Goal: Task Accomplishment & Management: Use online tool/utility

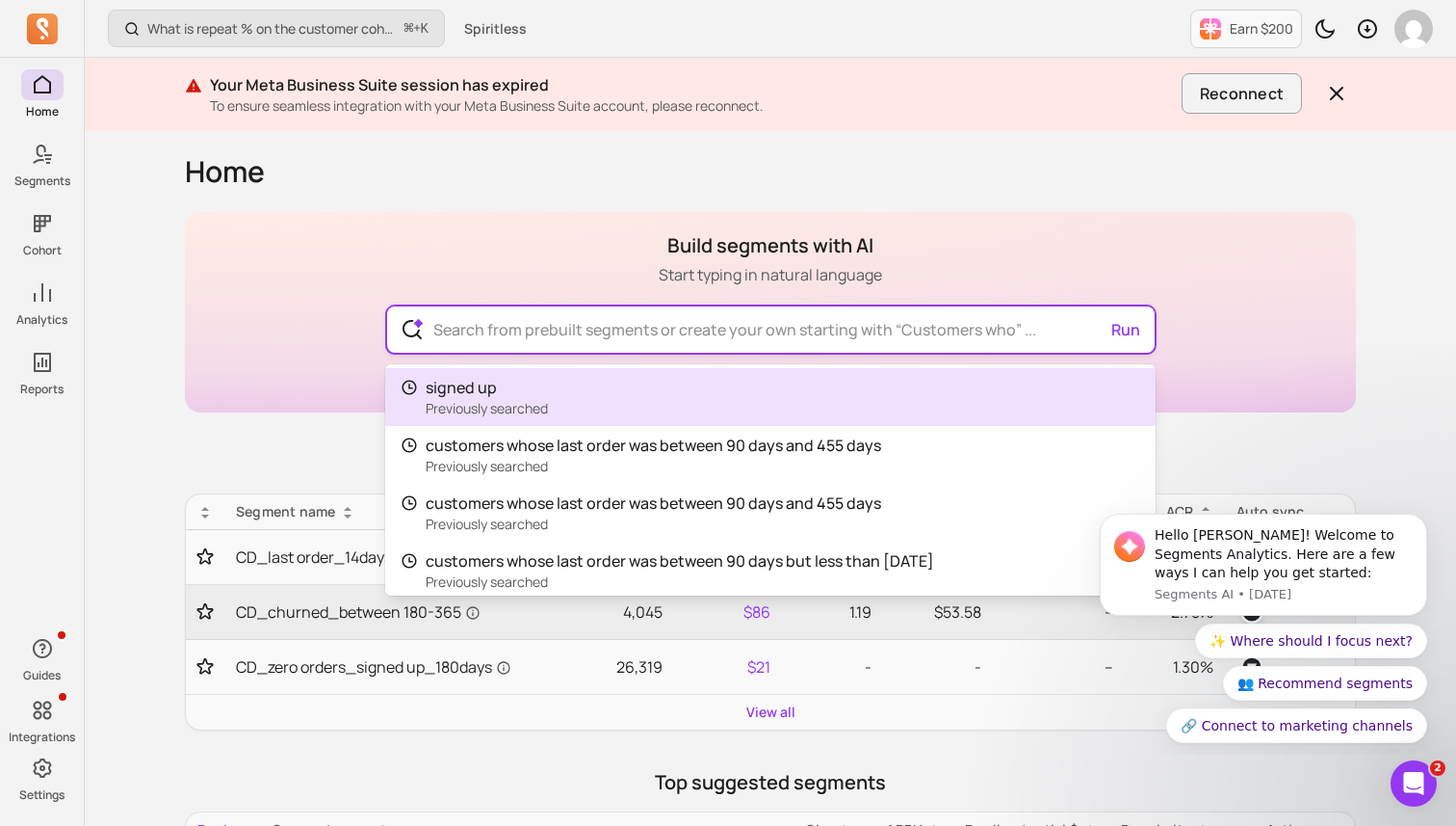
click at [486, 324] on input "text" at bounding box center [771, 329] width 706 height 47
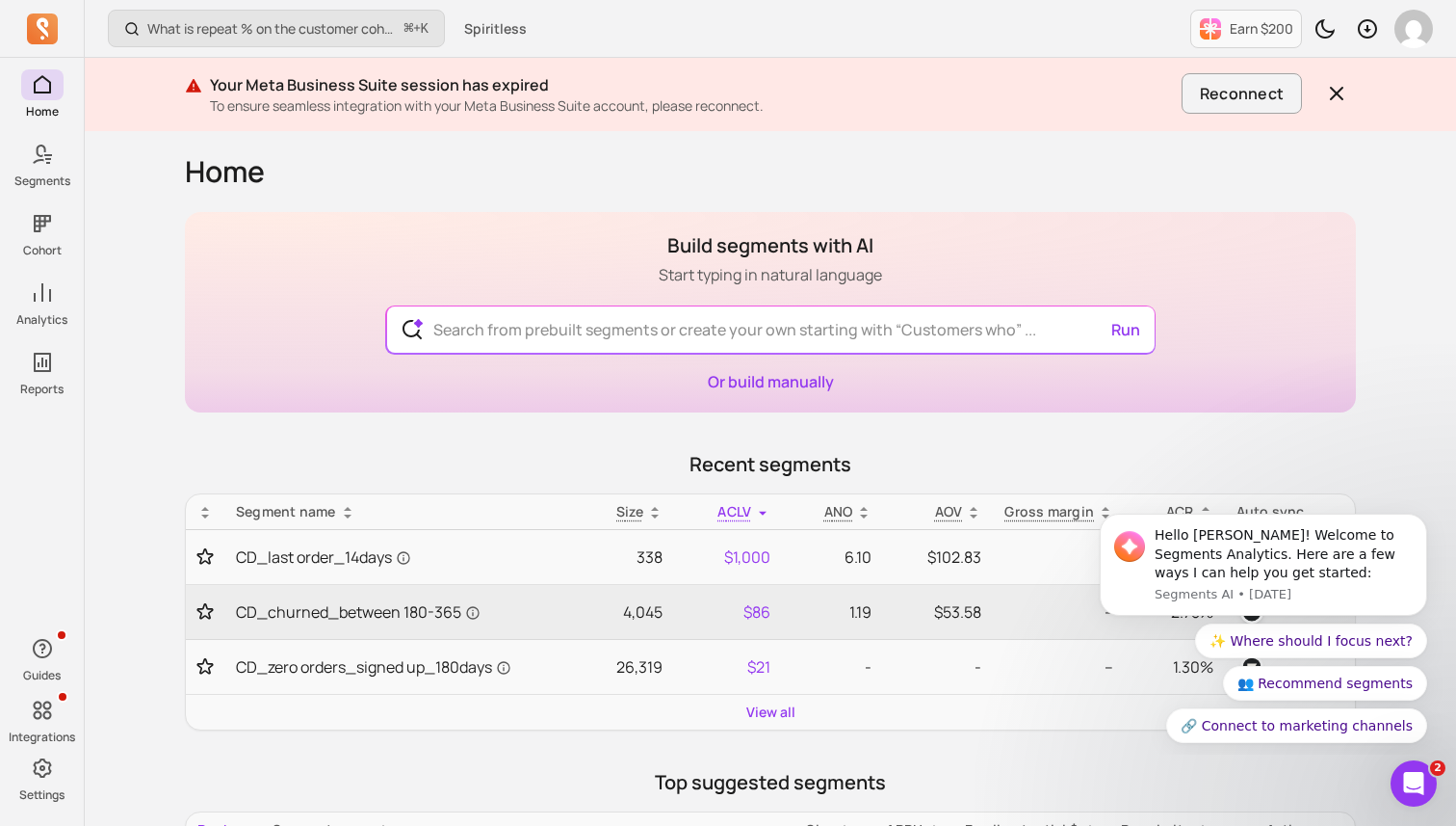
click at [45, 174] on p "Segments" at bounding box center [43, 181] width 56 height 16
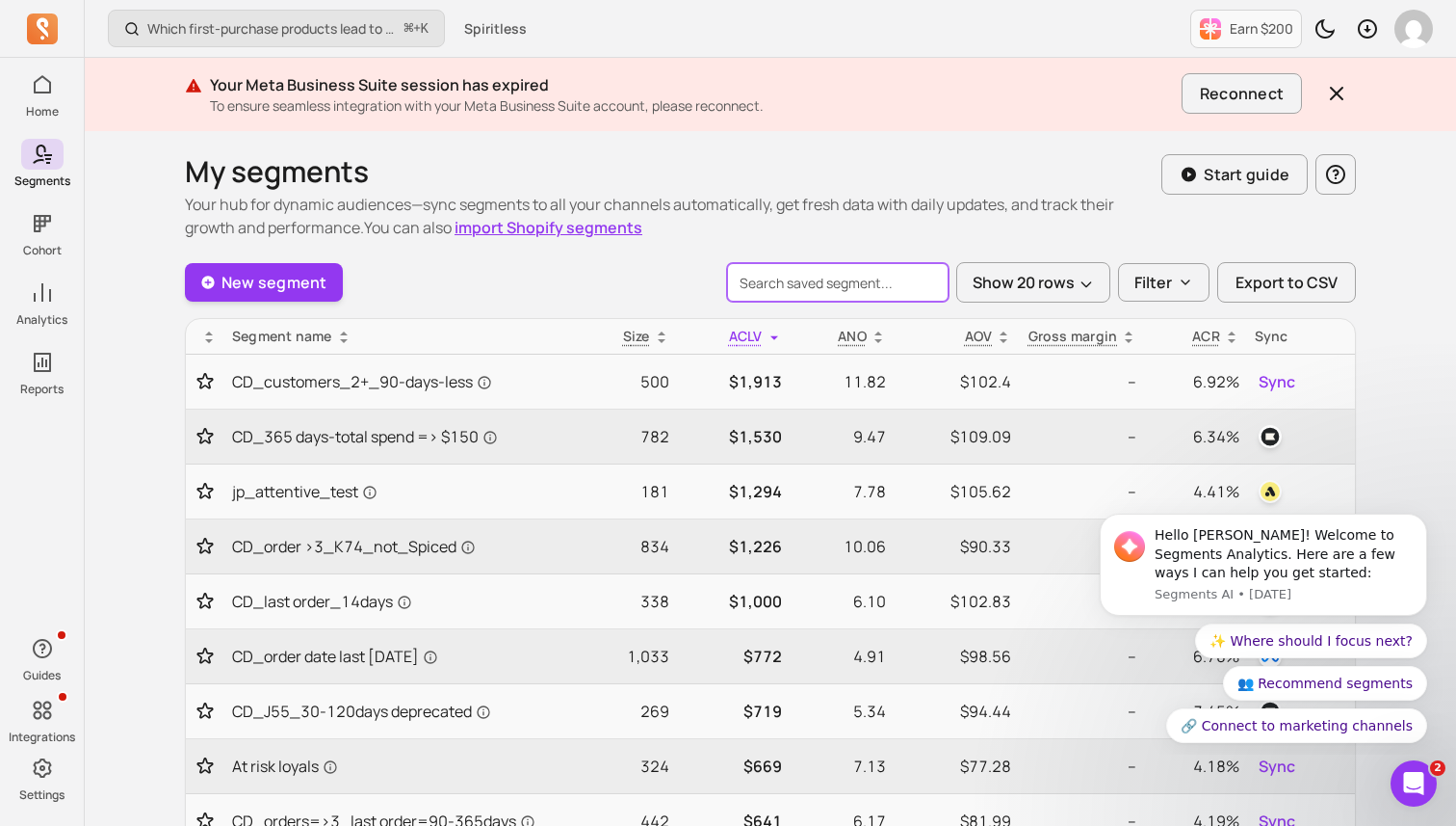
click at [815, 285] on input "search" at bounding box center [839, 282] width 222 height 39
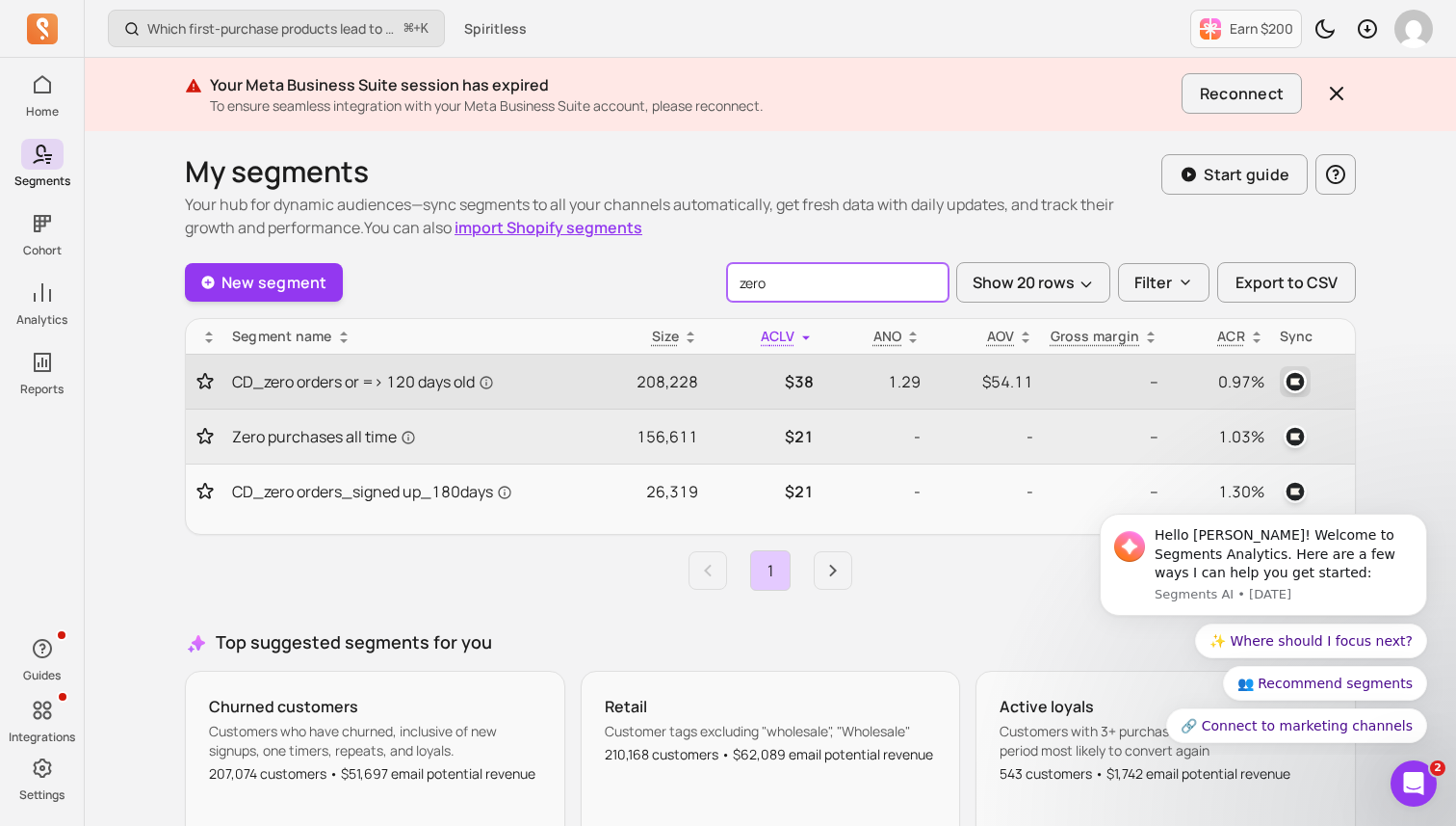
click at [1300, 377] on img "button" at bounding box center [1294, 381] width 23 height 23
type input "zero"
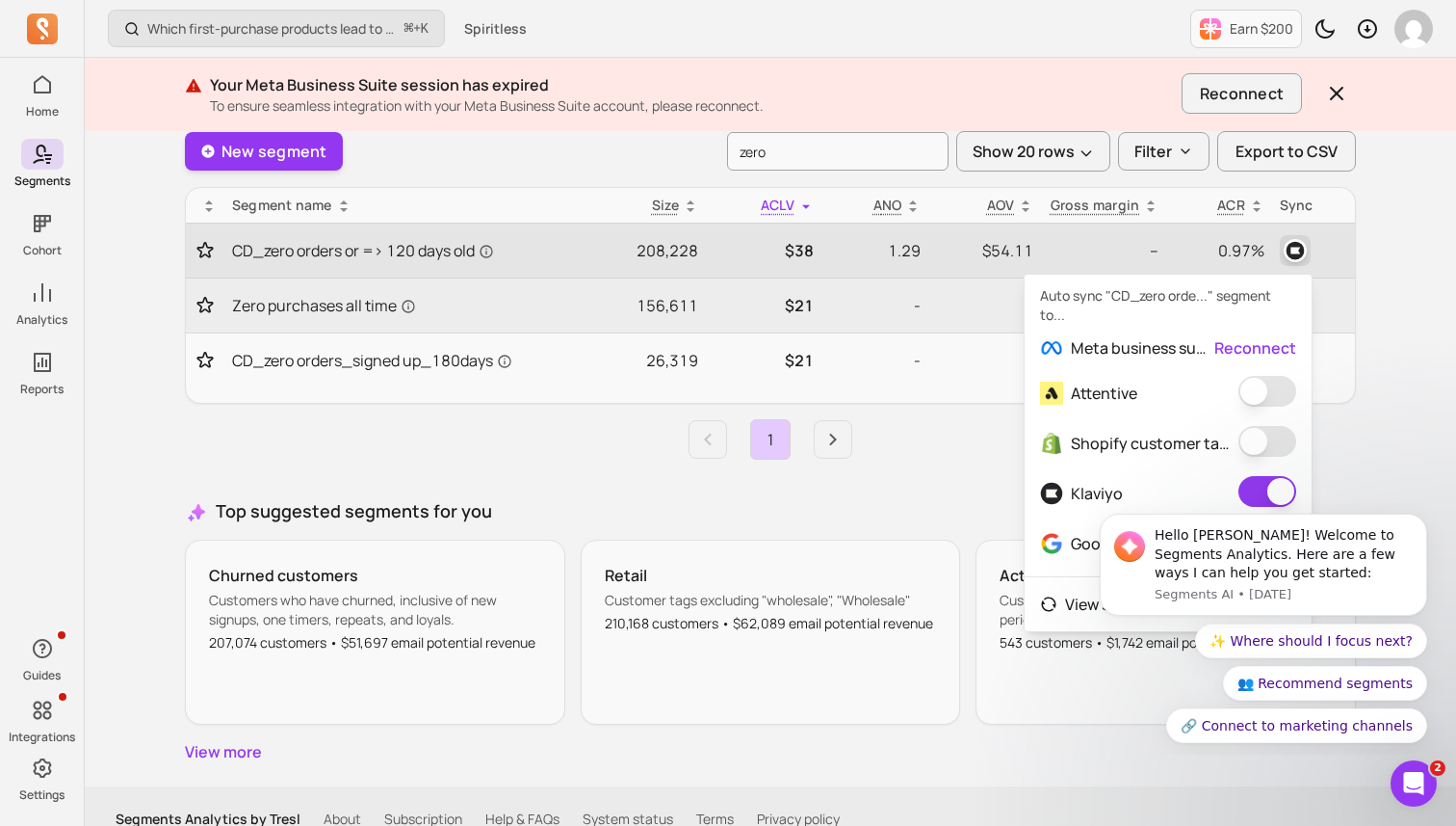
scroll to position [157, 0]
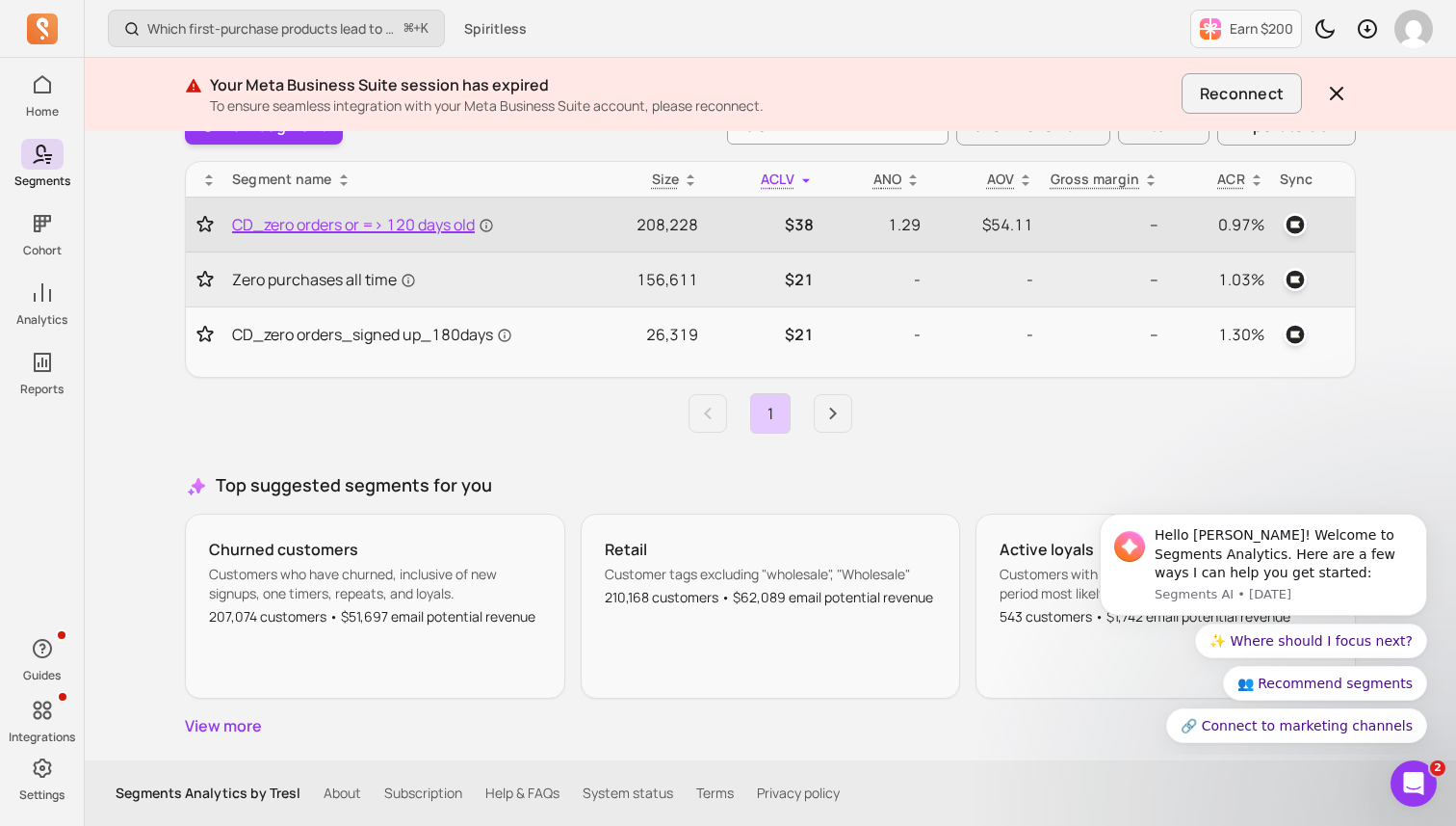
click at [427, 228] on span "CD_zero orders or => 120 days old" at bounding box center [363, 224] width 262 height 23
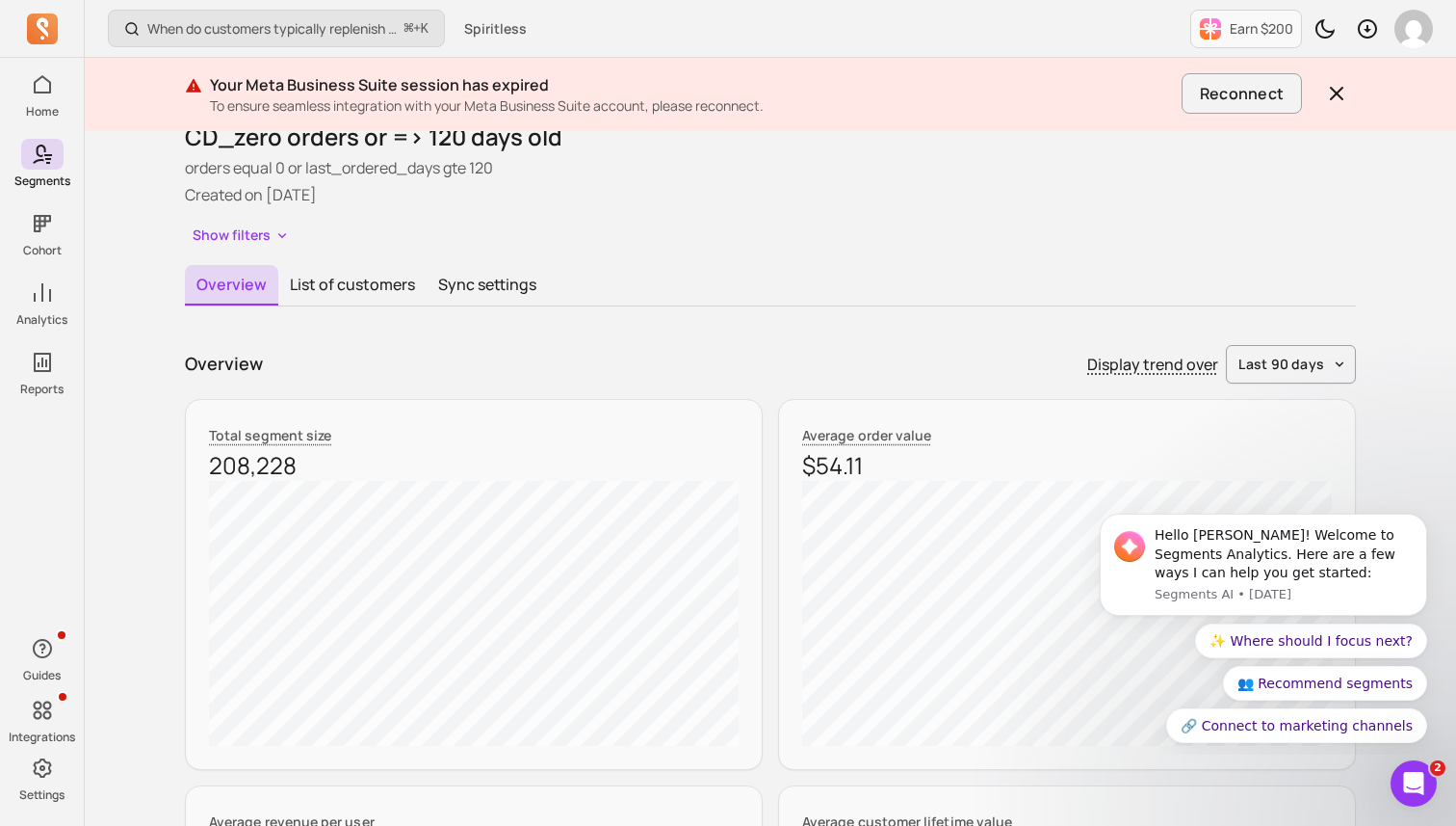
scroll to position [58, 0]
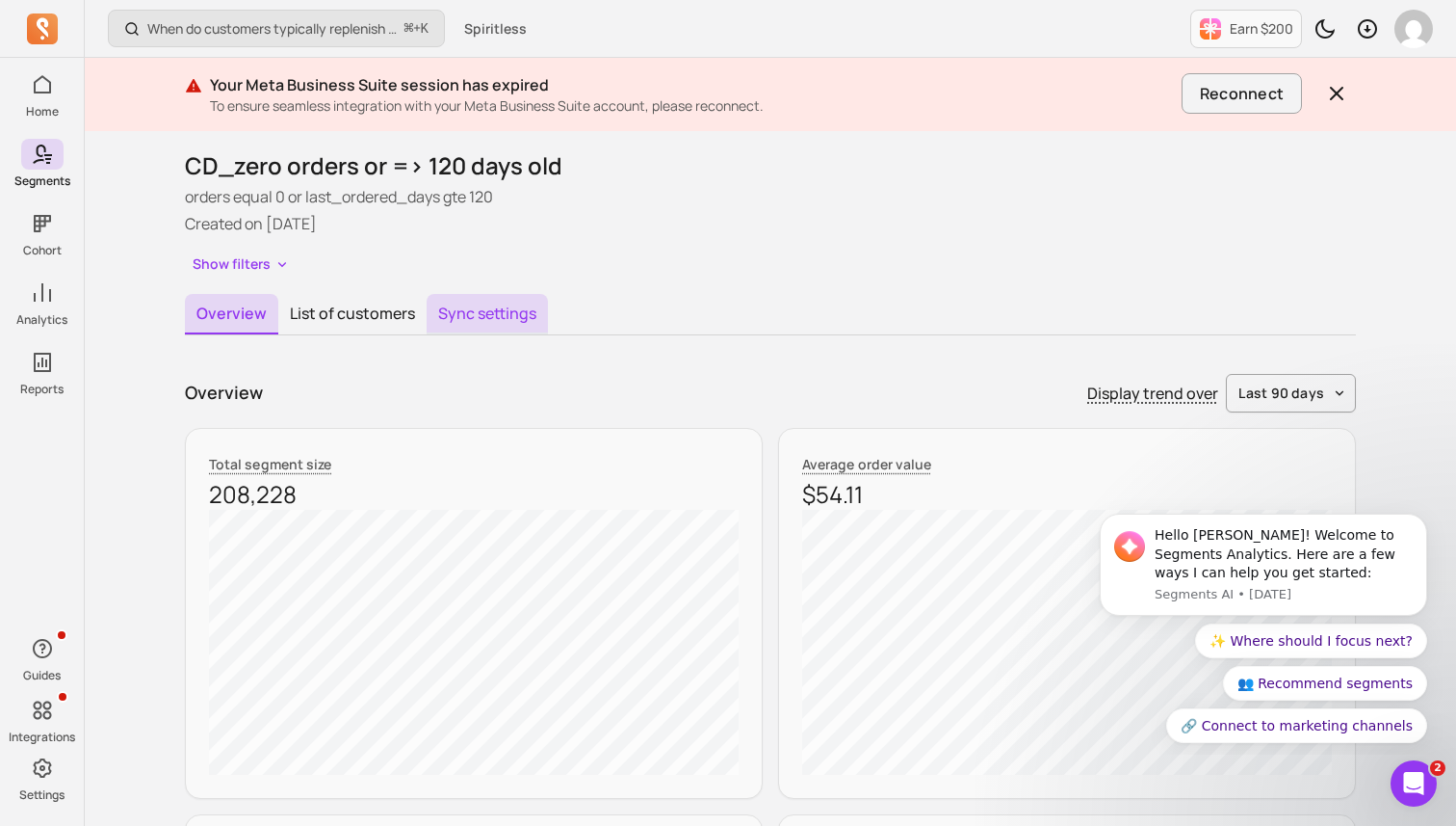
click at [487, 310] on button "Sync settings" at bounding box center [488, 313] width 121 height 41
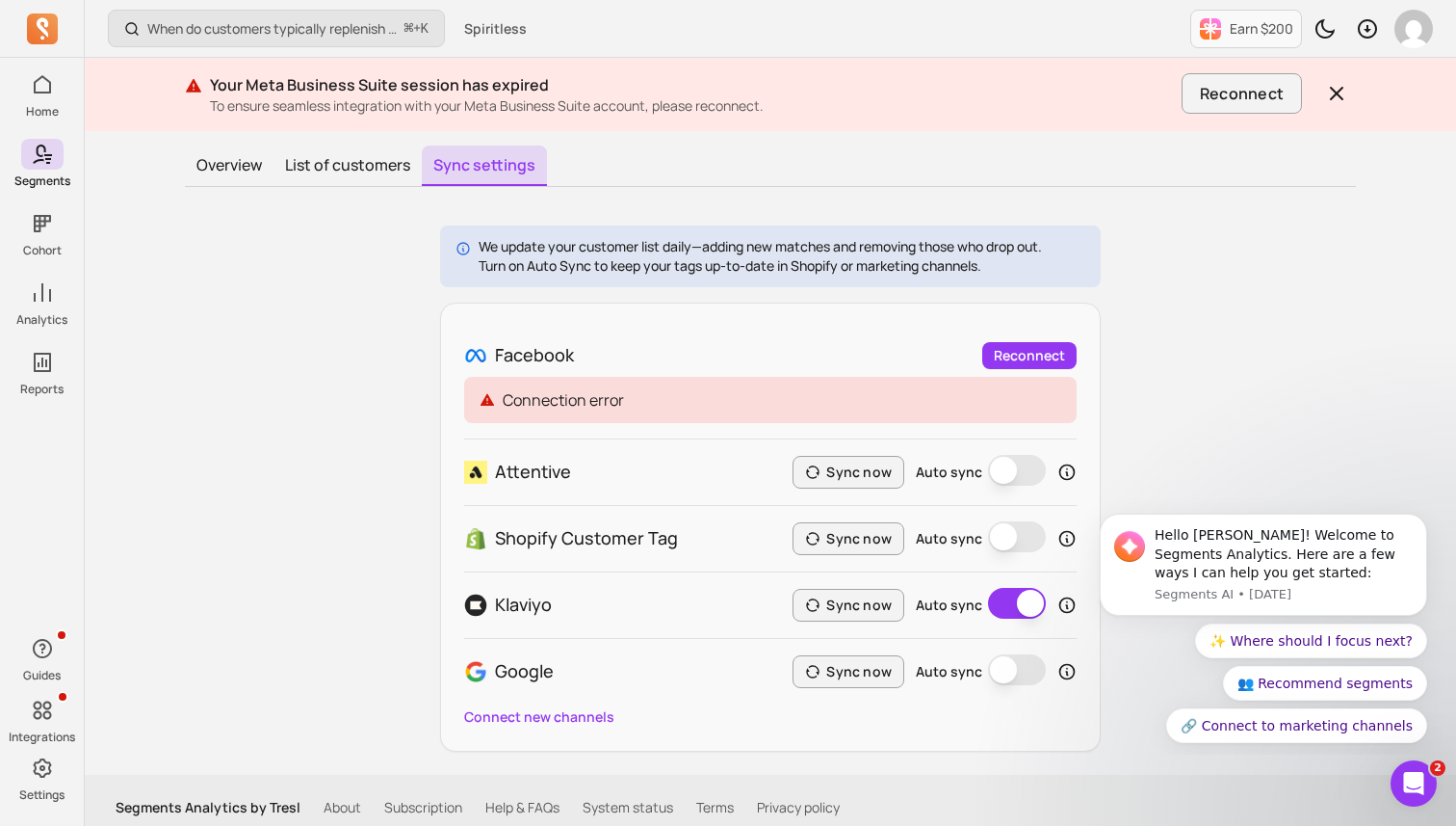
scroll to position [221, 0]
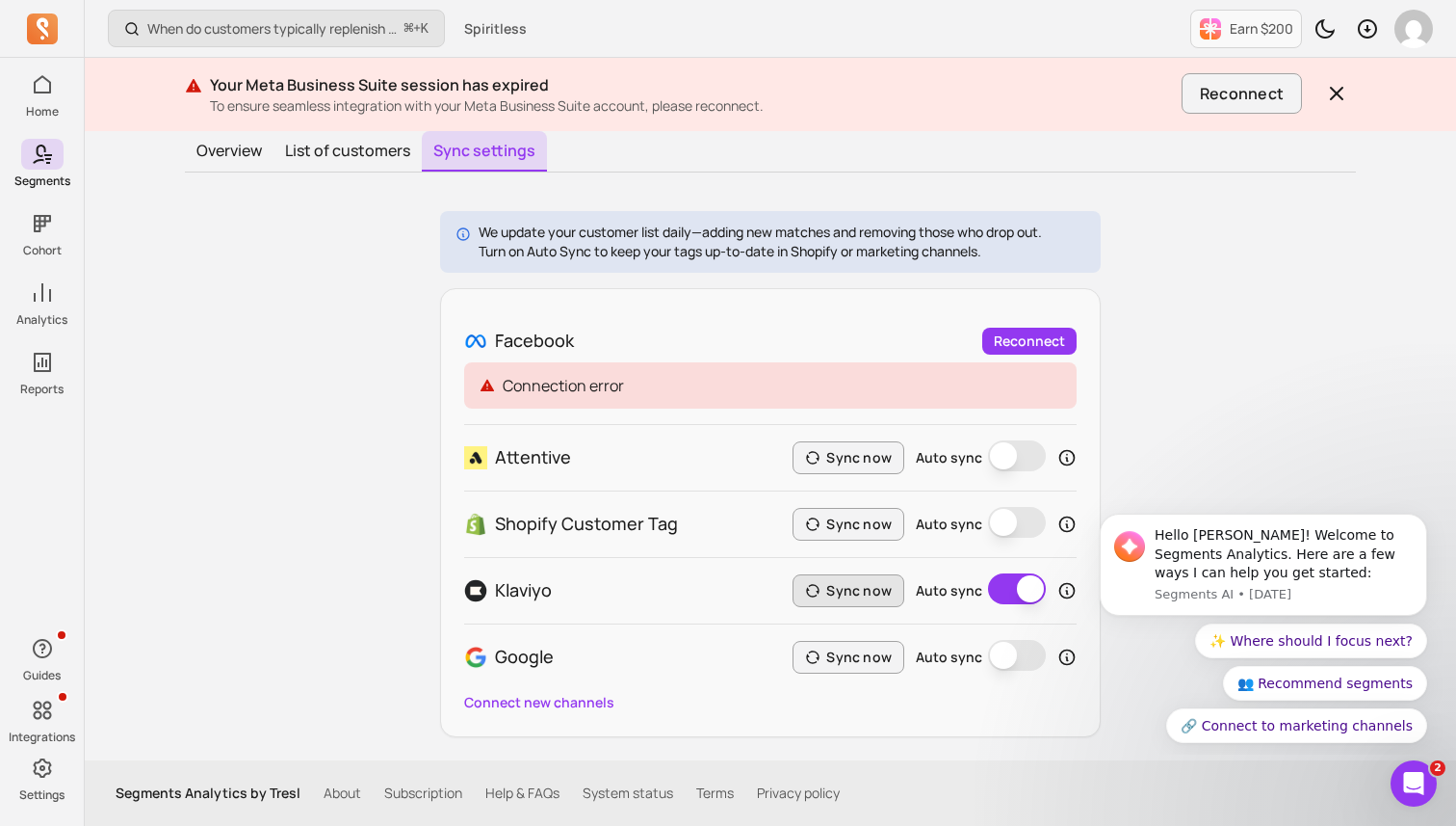
click at [843, 586] on button "Sync now" at bounding box center [848, 590] width 112 height 33
